Goal: Task Accomplishment & Management: Manage account settings

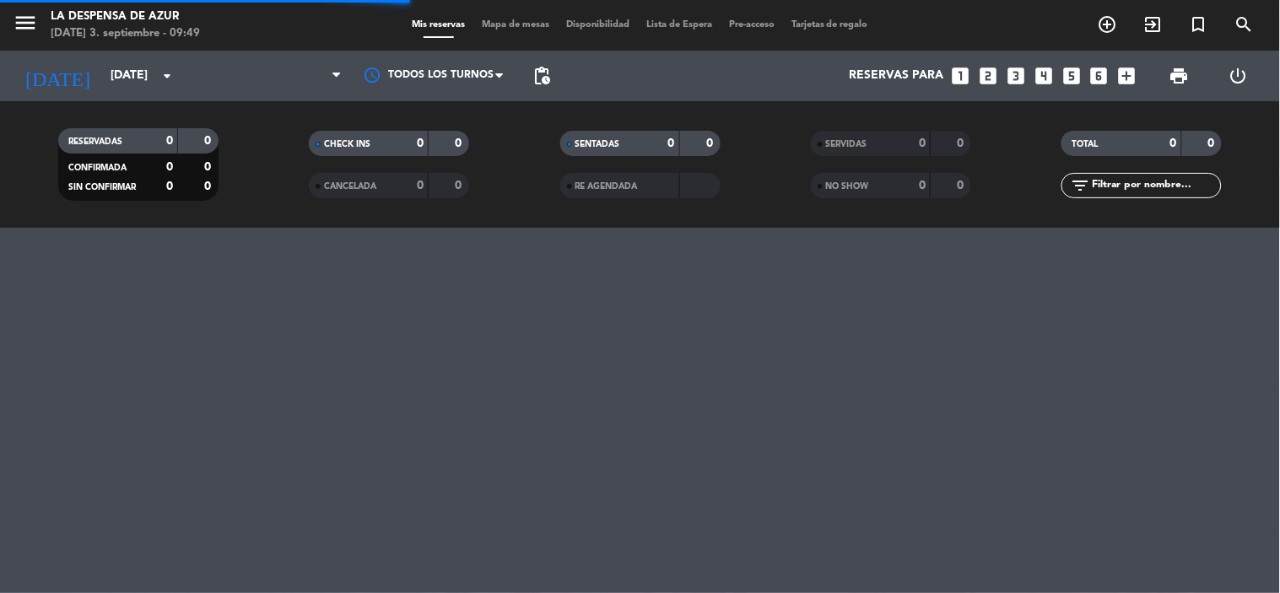
click at [147, 73] on input "[DATE]" at bounding box center [182, 76] width 160 height 30
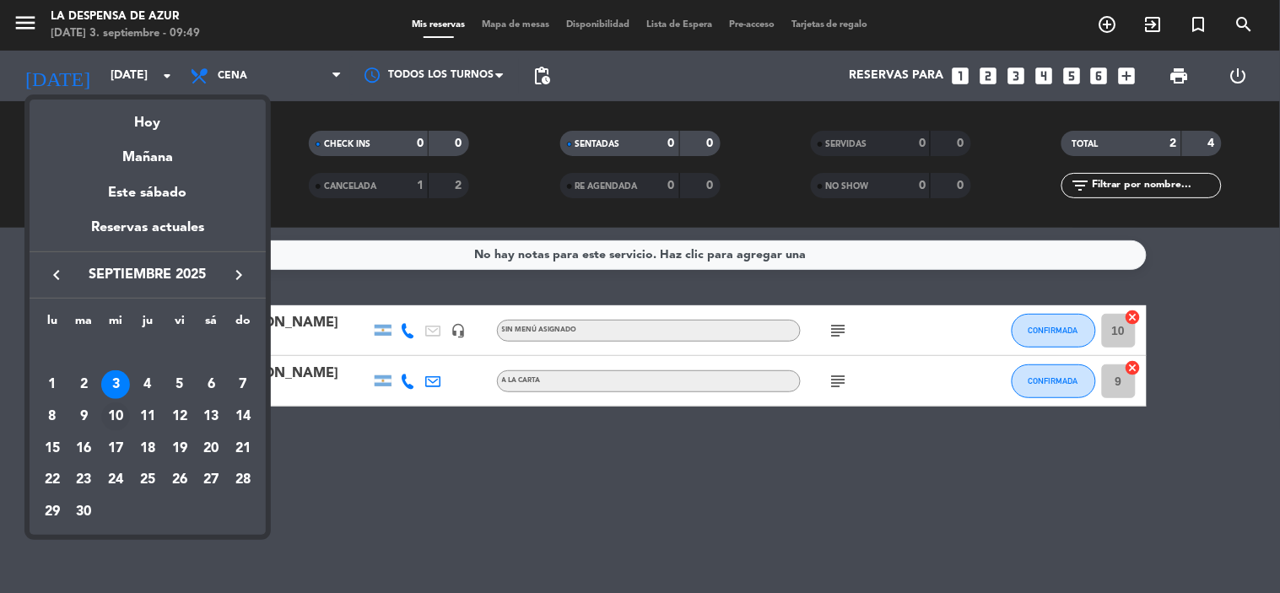
click at [112, 408] on div "10" at bounding box center [115, 416] width 29 height 29
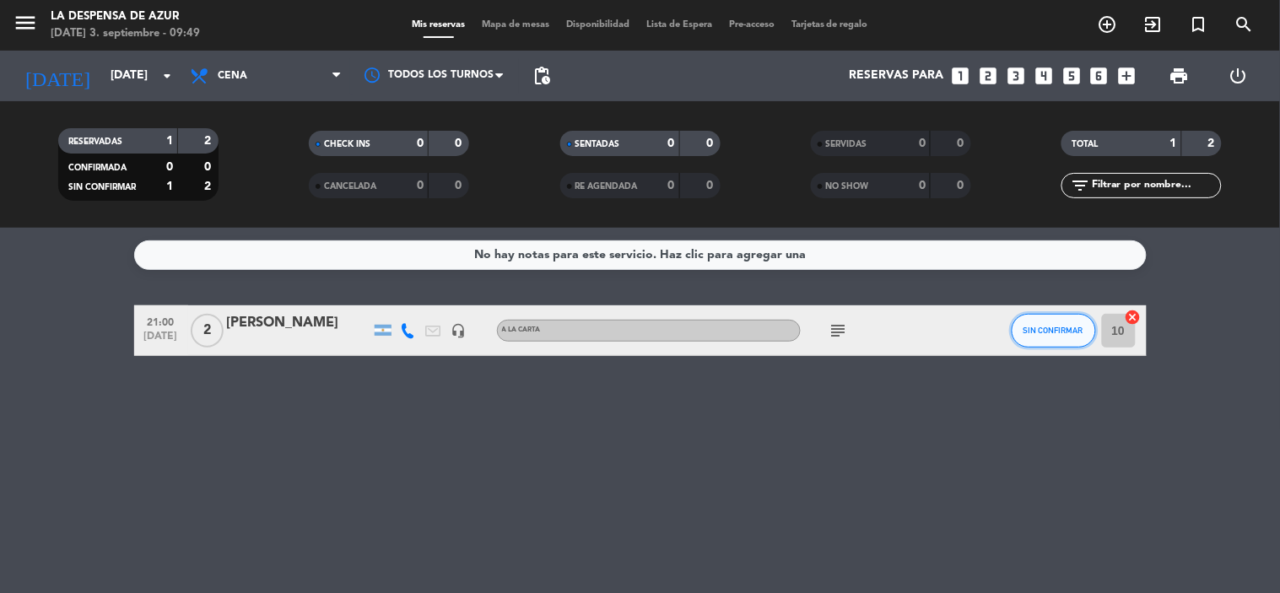
click at [1074, 334] on button "SIN CONFIRMAR" at bounding box center [1054, 331] width 84 height 34
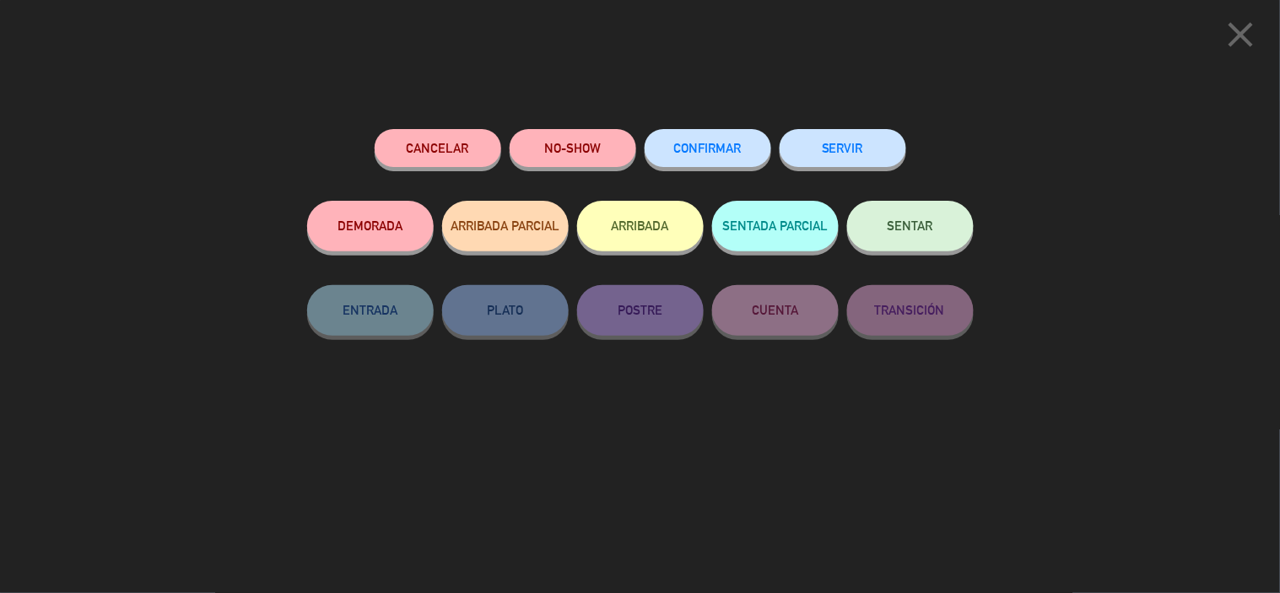
click at [695, 147] on span "CONFIRMAR" at bounding box center [707, 148] width 67 height 14
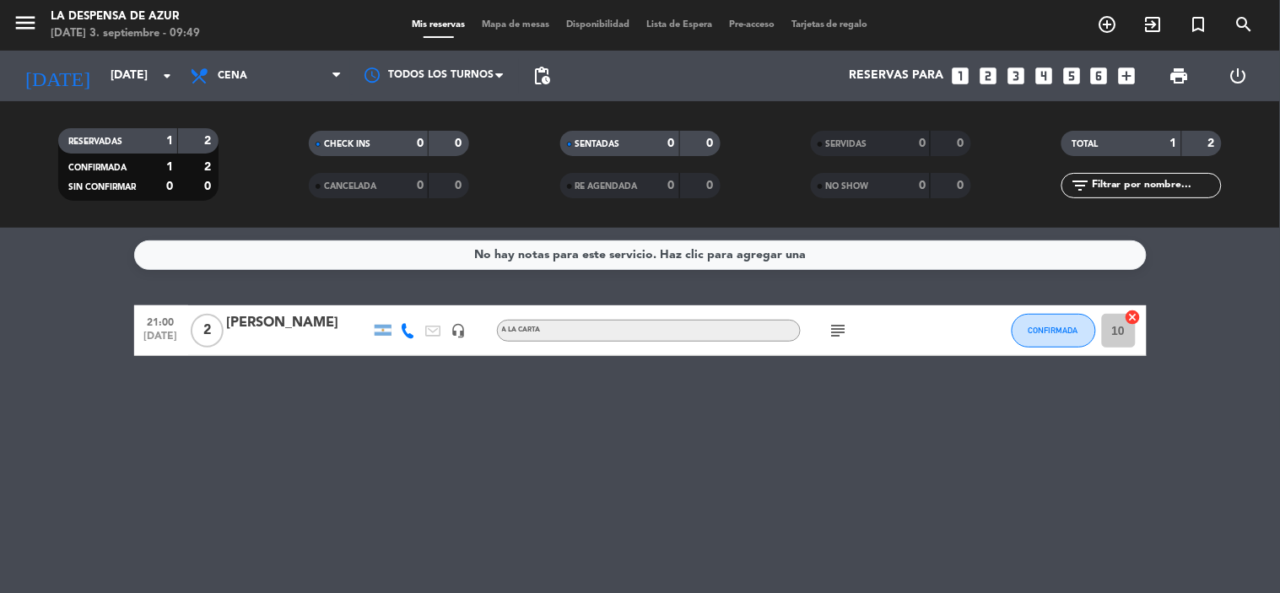
click at [828, 325] on icon "subject" at bounding box center [838, 331] width 20 height 20
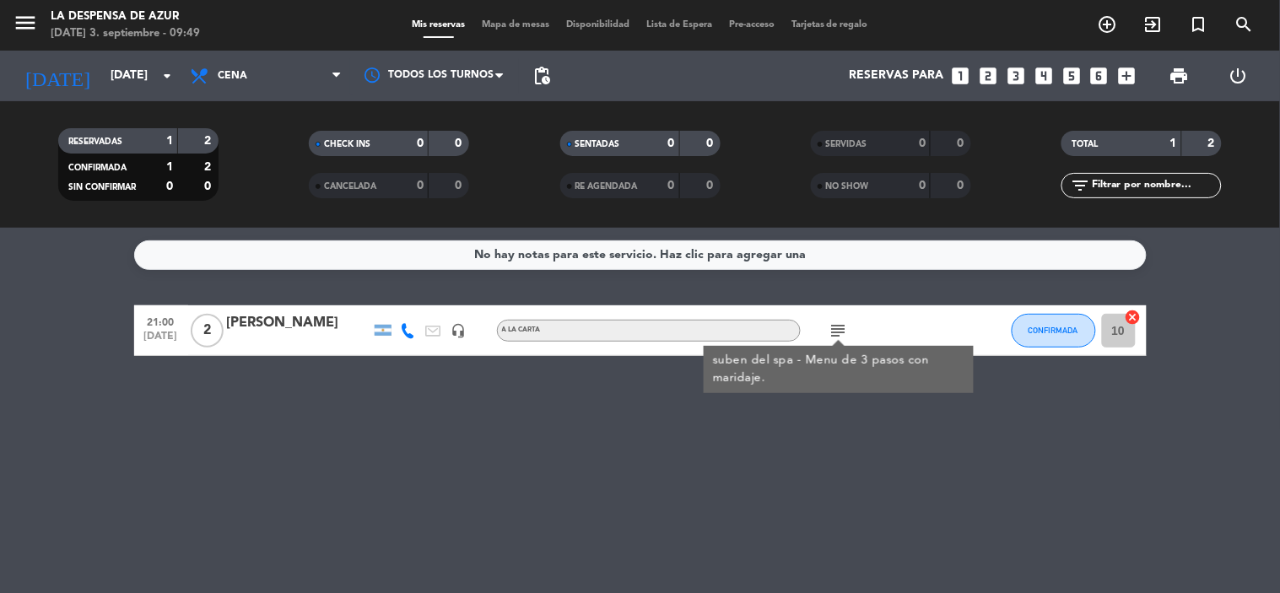
click at [828, 325] on icon "subject" at bounding box center [838, 331] width 20 height 20
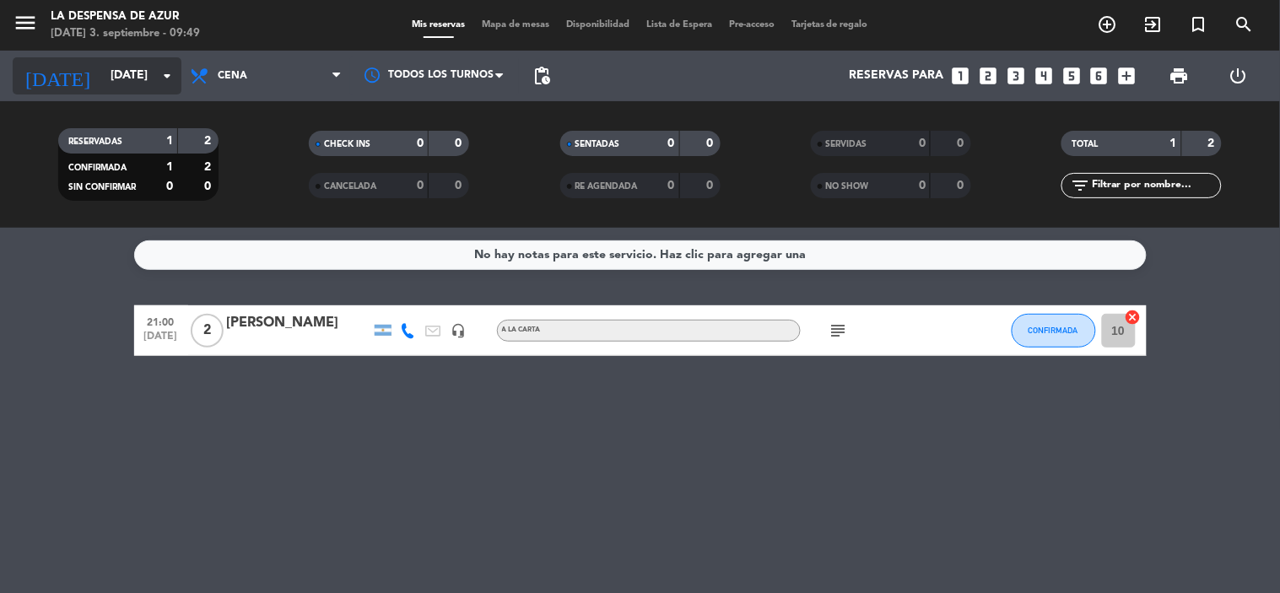
click at [161, 72] on icon "arrow_drop_down" at bounding box center [167, 76] width 20 height 20
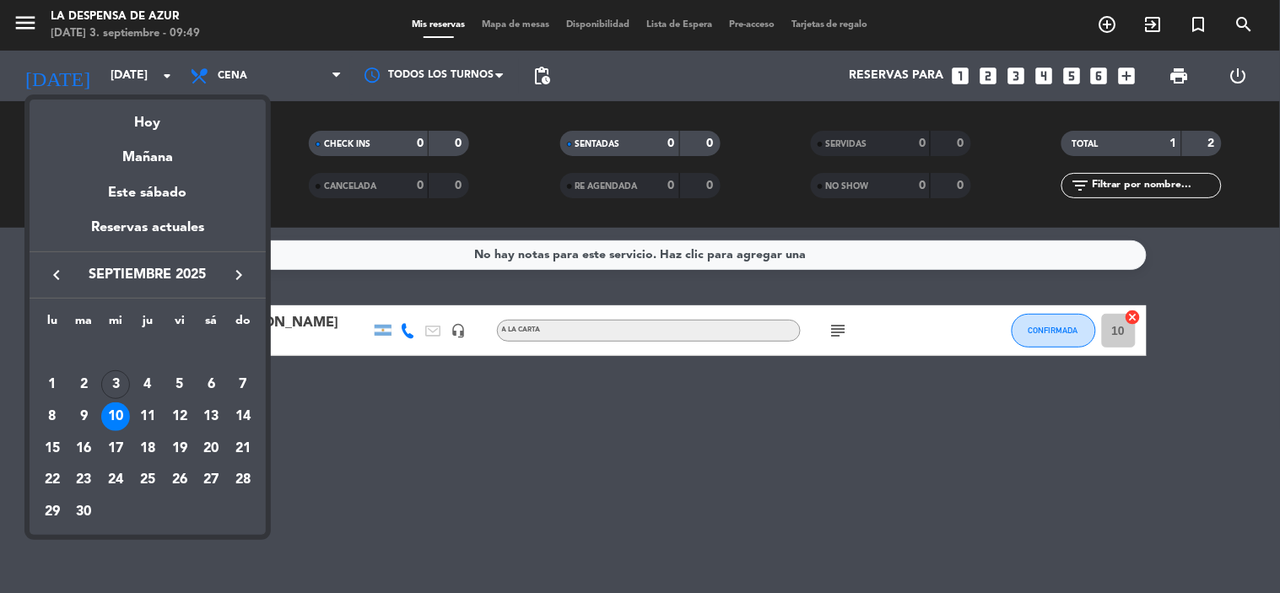
click at [122, 386] on div "3" at bounding box center [115, 384] width 29 height 29
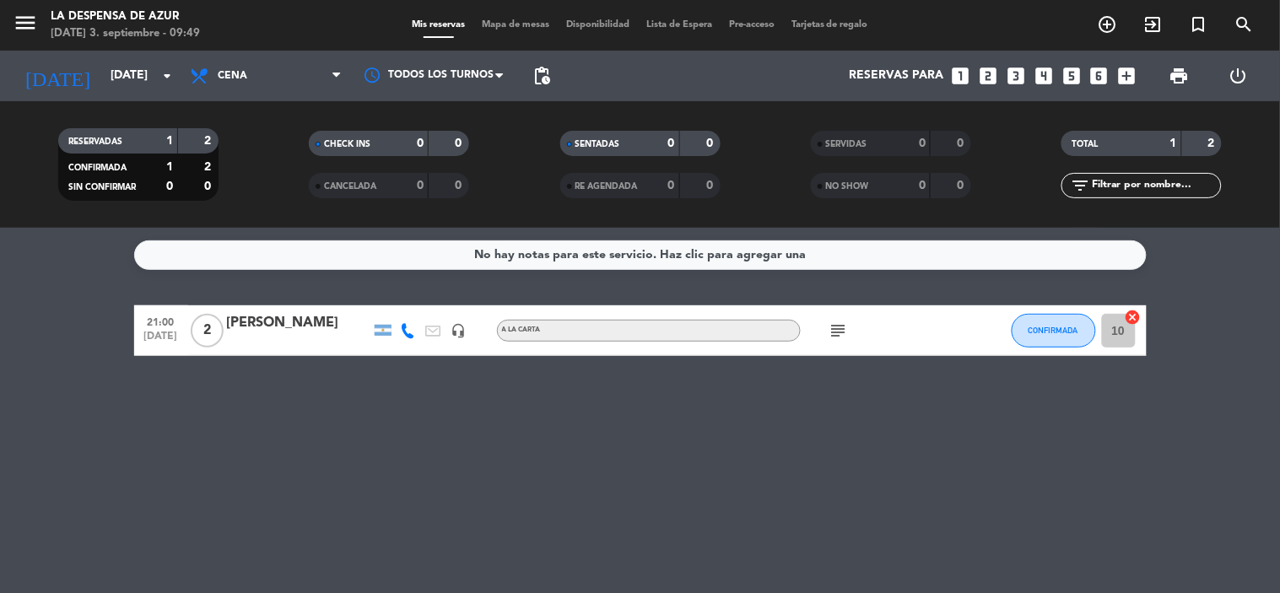
type input "[DATE]"
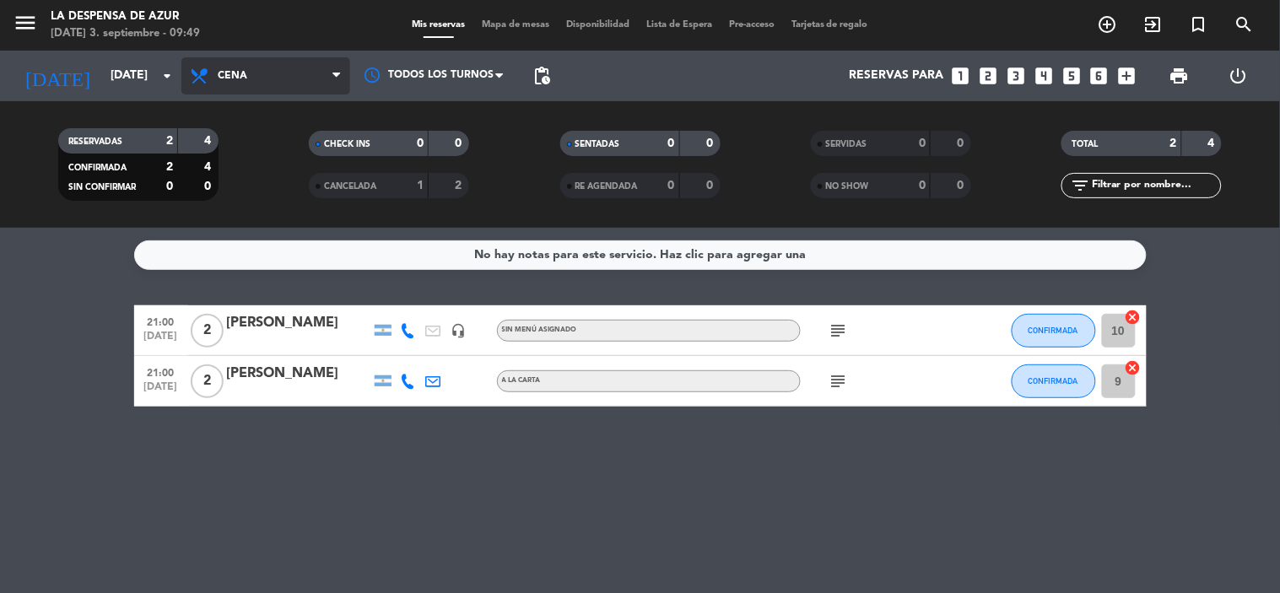
click at [243, 72] on span "Cena" at bounding box center [233, 76] width 30 height 12
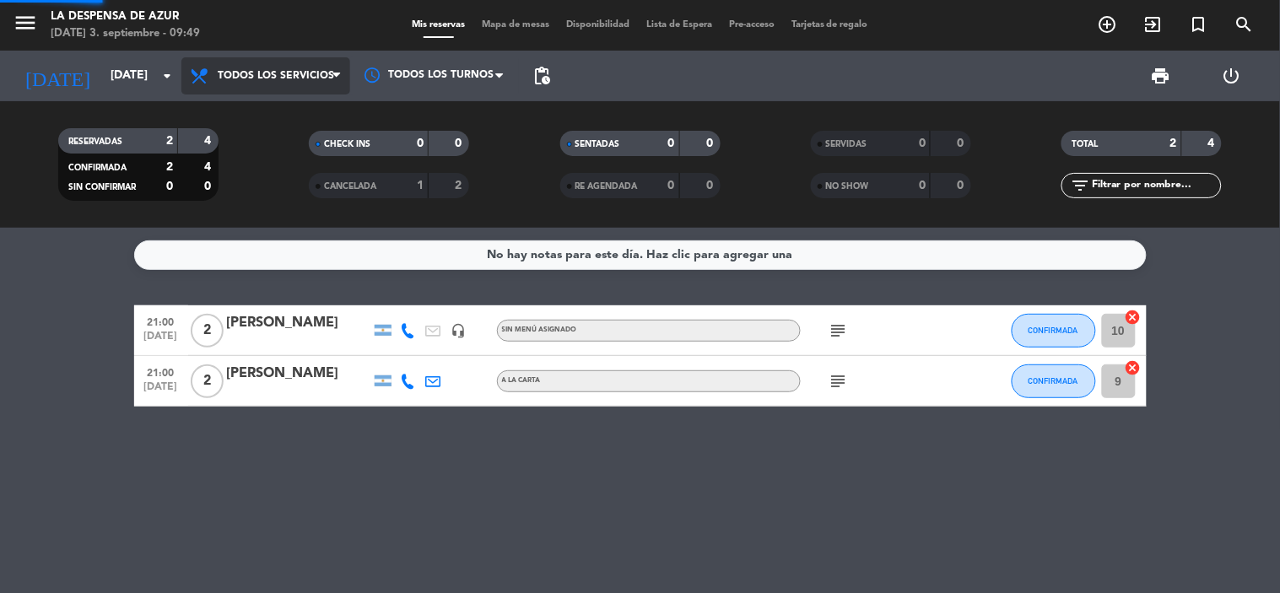
click at [242, 127] on div "menu La Despensa de Azur [DATE] 3. septiembre - 09:49 Mis reservas Mapa de mesa…" at bounding box center [640, 114] width 1280 height 228
click at [242, 128] on filter-checkbox "RESERVADAS 2 4 CONFIRMADA 2 4 SIN CONFIRMAR 0 0" at bounding box center [138, 164] width 251 height 73
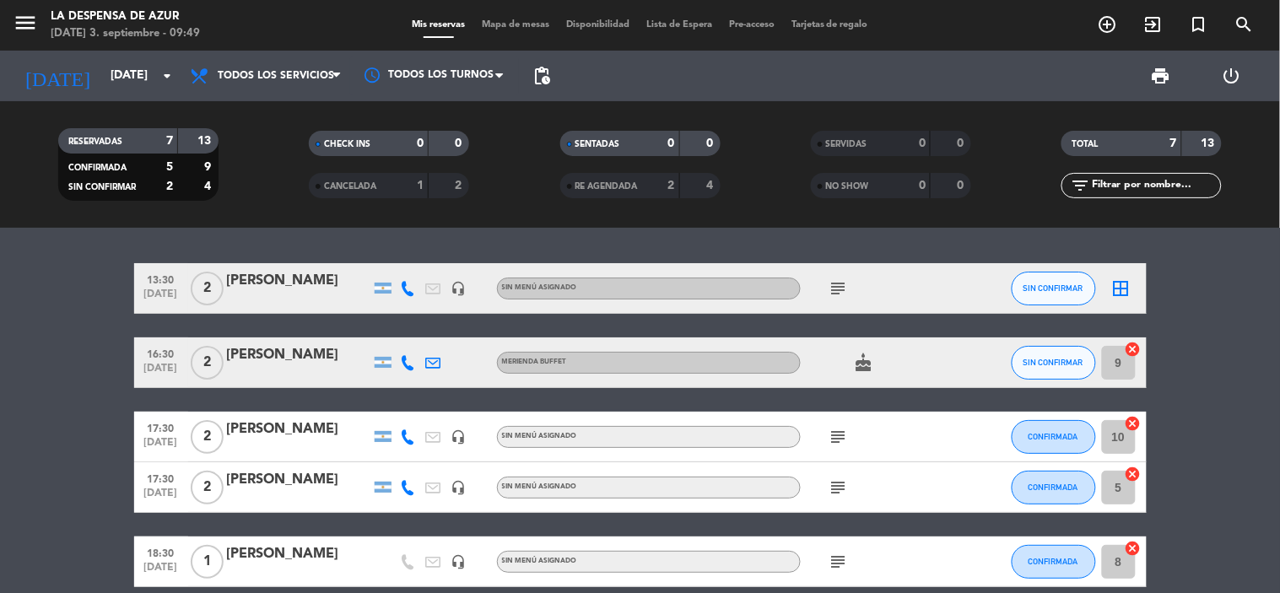
click at [78, 398] on bookings-row "13:30 [DATE] 2 [PERSON_NAME] headset_mic Sin menú asignado subject SIN CONFIRMA…" at bounding box center [640, 487] width 1280 height 449
click at [845, 290] on icon "subject" at bounding box center [838, 288] width 20 height 20
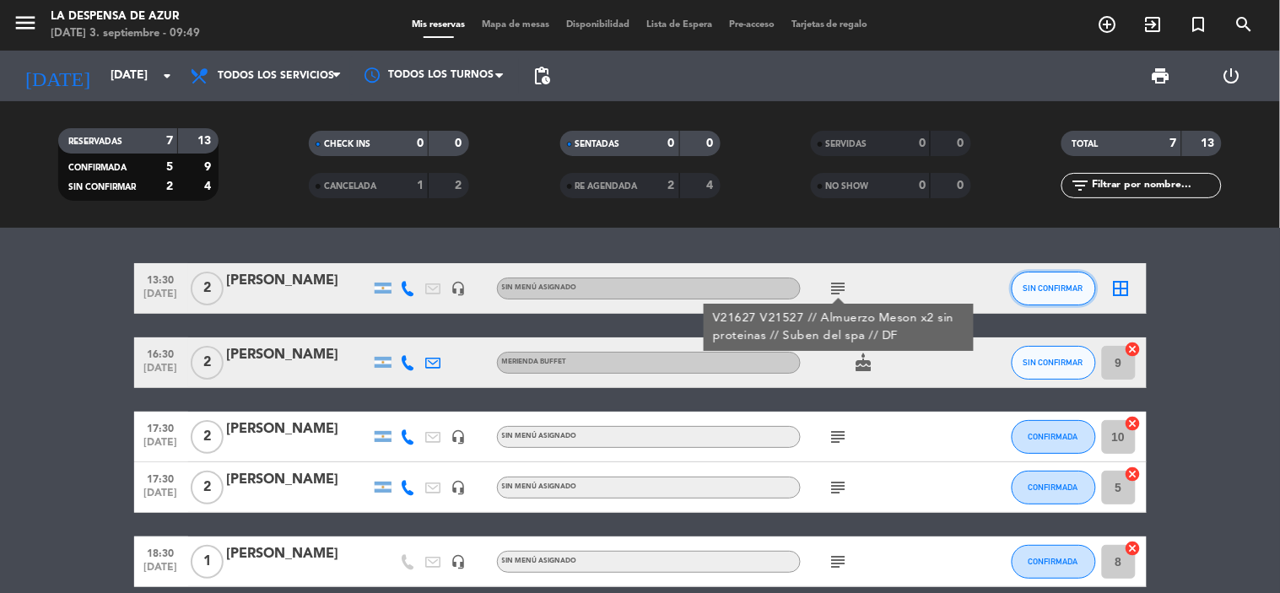
click at [1084, 283] on button "SIN CONFIRMAR" at bounding box center [1054, 289] width 84 height 34
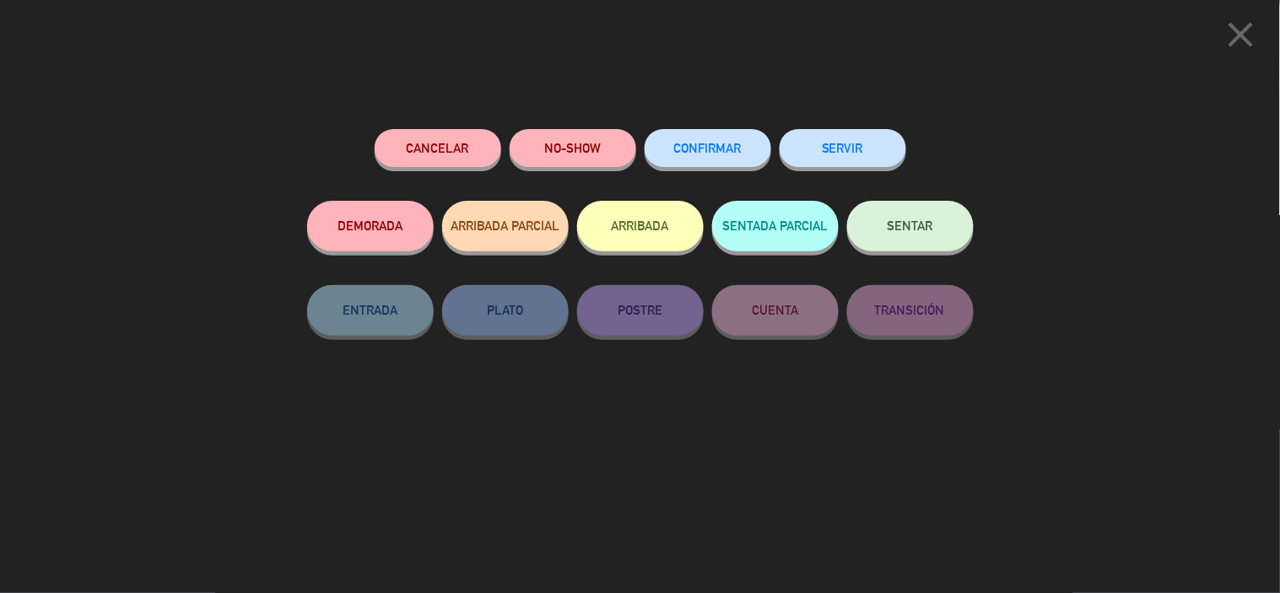
click at [721, 142] on button "CONFIRMAR" at bounding box center [708, 148] width 127 height 38
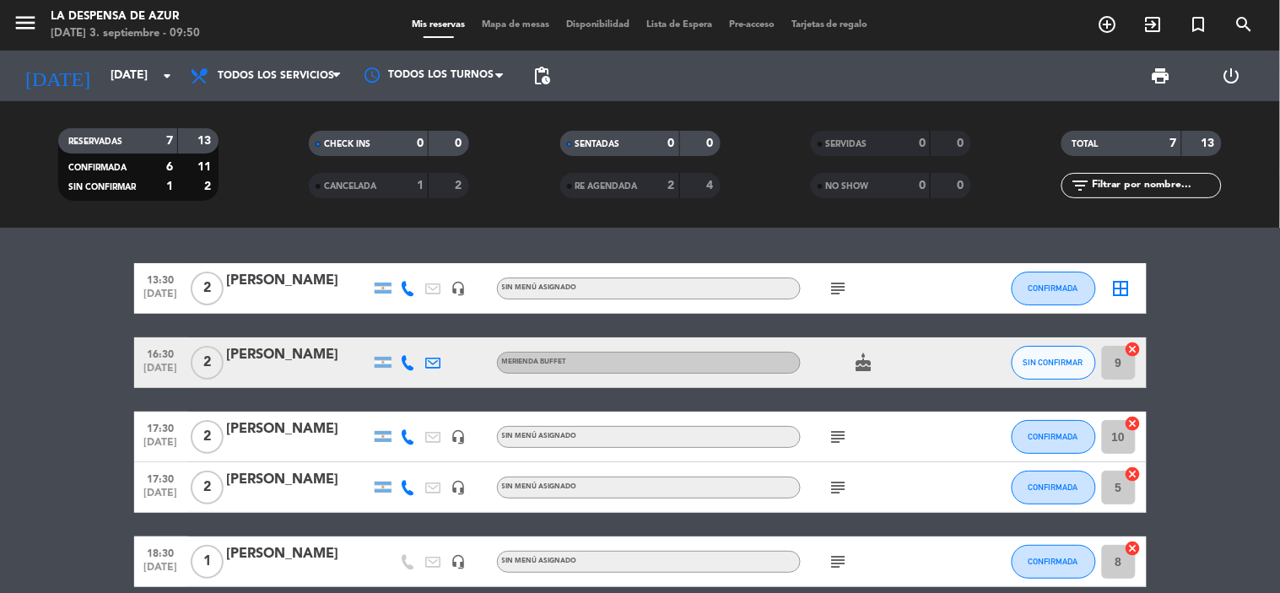
click at [867, 358] on icon "cake" at bounding box center [864, 363] width 20 height 20
click at [80, 391] on bookings-row "13:30 [DATE] 2 [PERSON_NAME] headset_mic Sin menú asignado subject CONFIRMADA b…" at bounding box center [640, 487] width 1280 height 449
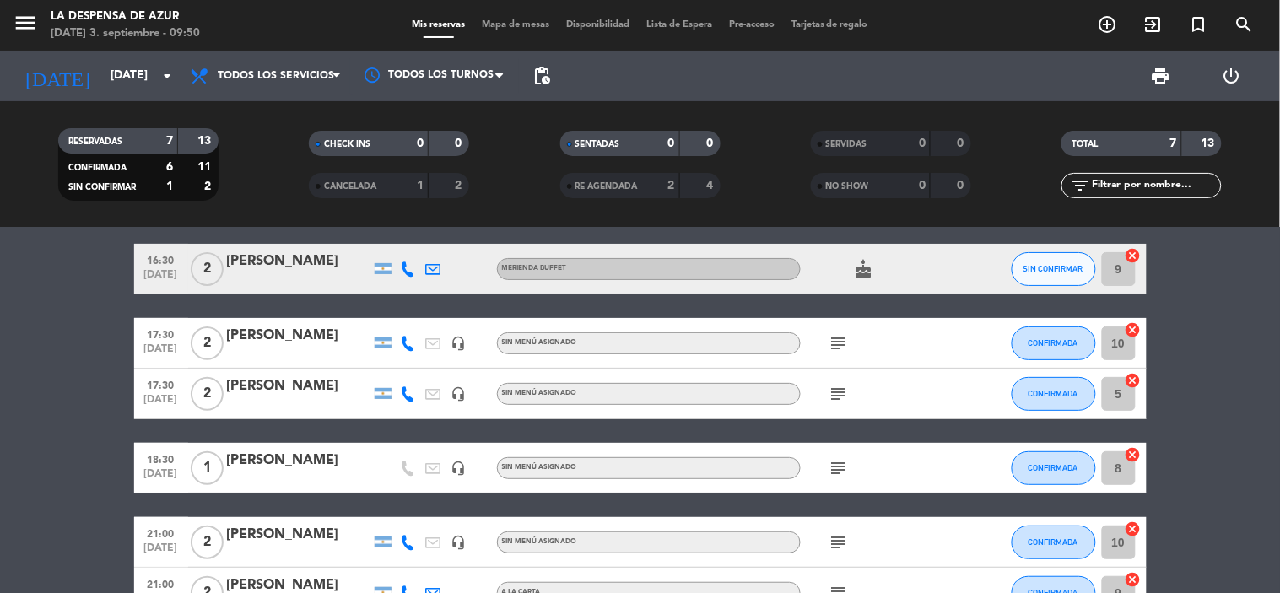
click at [838, 469] on icon "subject" at bounding box center [838, 468] width 20 height 20
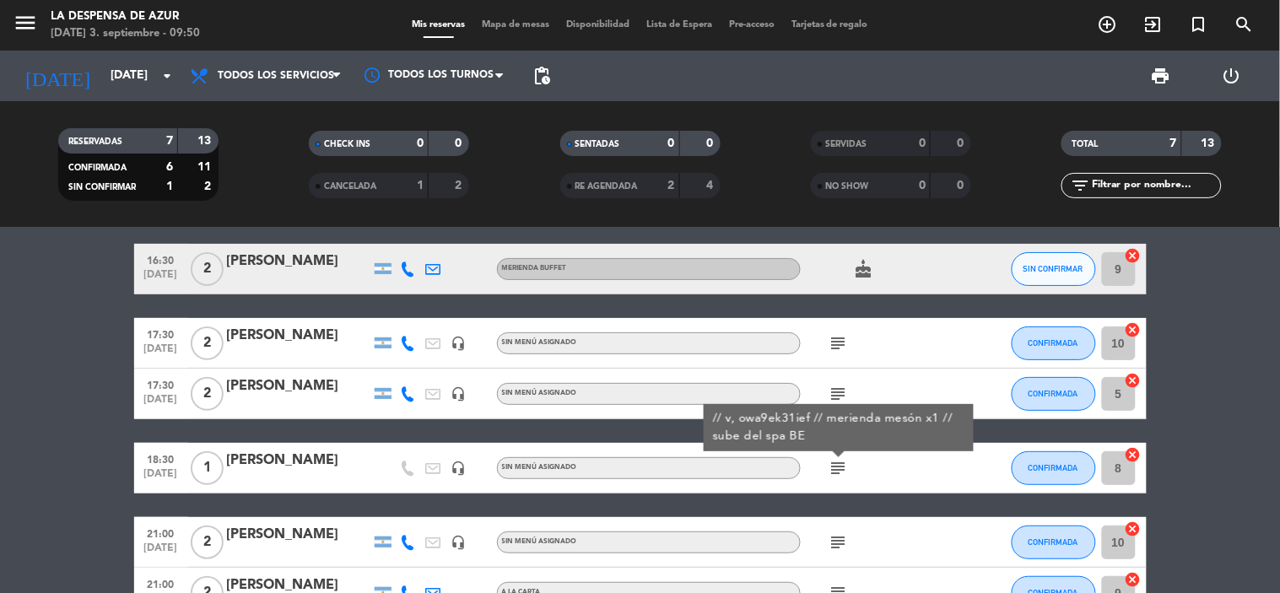
click at [838, 469] on icon "subject" at bounding box center [838, 468] width 20 height 20
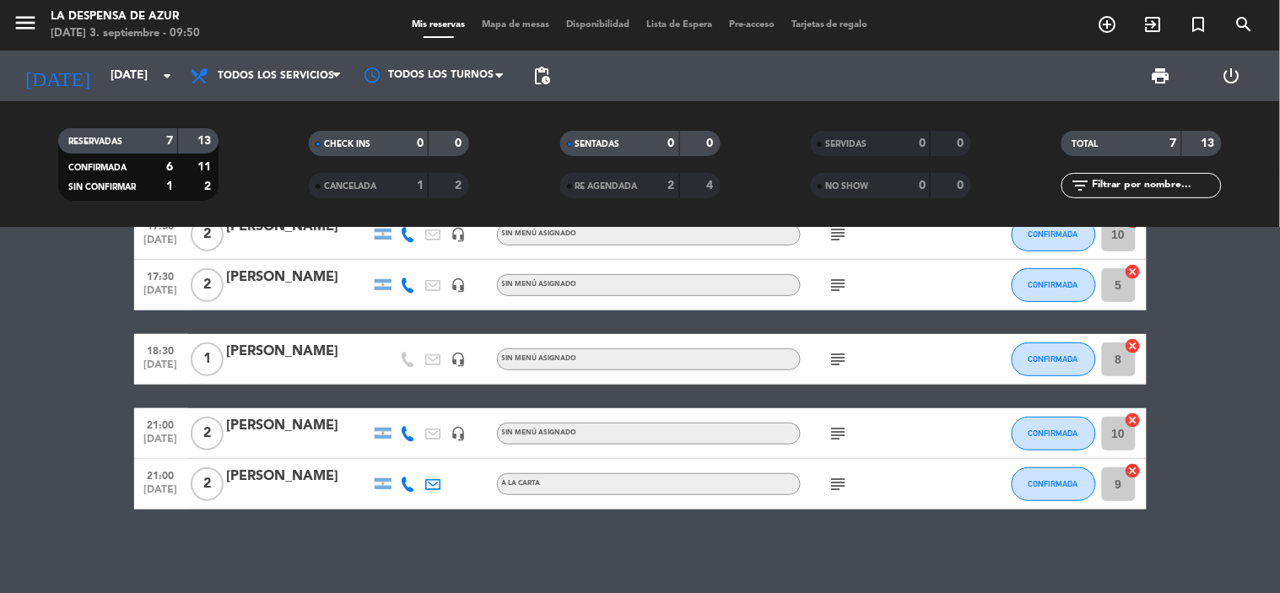
scroll to position [203, 0]
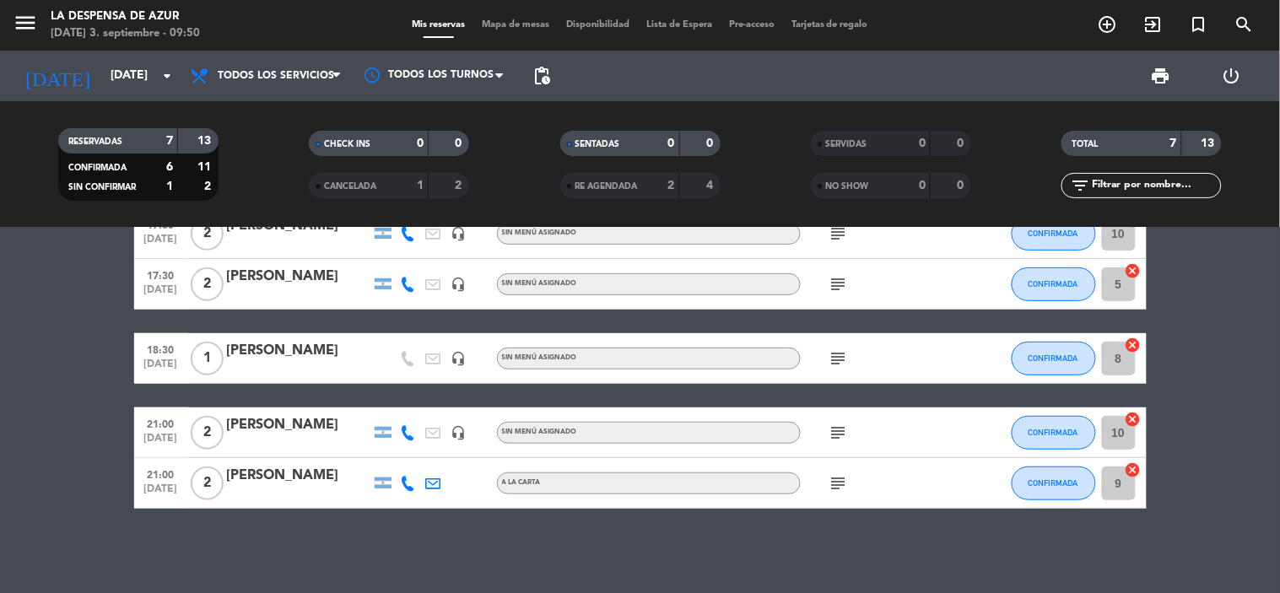
click at [93, 390] on bookings-row "13:30 [DATE] 2 [PERSON_NAME] headset_mic Sin menú asignado subject CONFIRMADA b…" at bounding box center [640, 284] width 1280 height 449
click at [71, 395] on bookings-row "13:30 [DATE] 2 [PERSON_NAME] headset_mic Sin menú asignado subject CONFIRMADA b…" at bounding box center [640, 284] width 1280 height 449
